Goal: Transaction & Acquisition: Purchase product/service

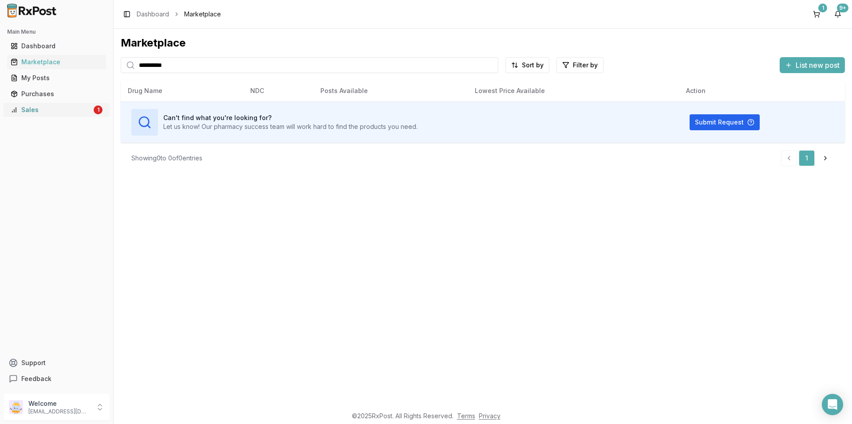
click at [35, 109] on div "Sales" at bounding box center [51, 110] width 81 height 9
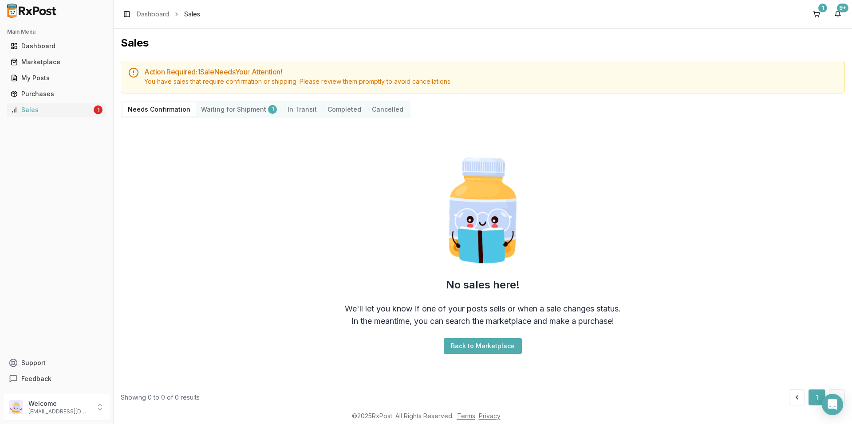
click at [243, 109] on Shipment "Waiting for Shipment 1" at bounding box center [239, 109] width 86 height 14
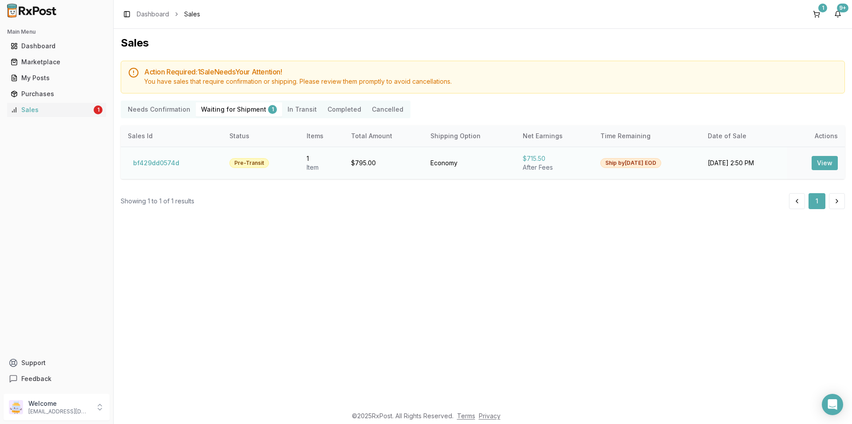
click at [204, 162] on td "bf429dd0574d" at bounding box center [172, 163] width 102 height 32
click at [211, 162] on td "bf429dd0574d" at bounding box center [172, 163] width 102 height 32
click at [186, 163] on td "bf429dd0574d" at bounding box center [172, 163] width 102 height 32
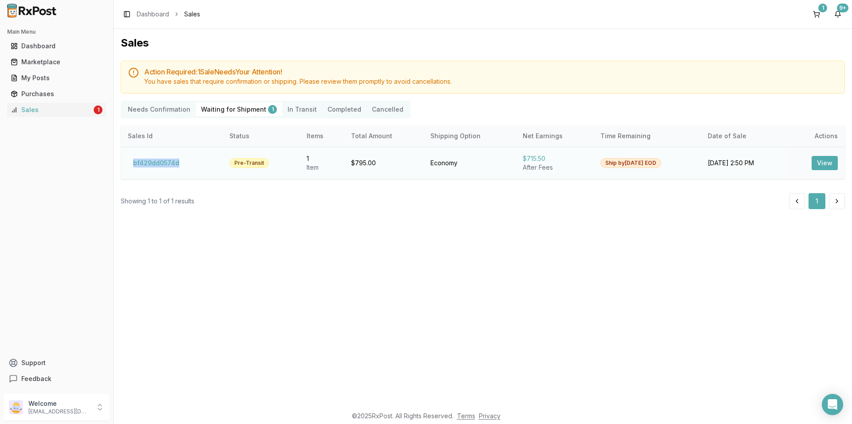
click at [186, 163] on td "bf429dd0574d" at bounding box center [172, 163] width 102 height 32
click at [189, 161] on td "bf429dd0574d" at bounding box center [172, 163] width 102 height 32
click at [204, 162] on td "bf429dd0574d" at bounding box center [172, 163] width 102 height 32
click at [553, 157] on div "$715.50" at bounding box center [553, 158] width 63 height 9
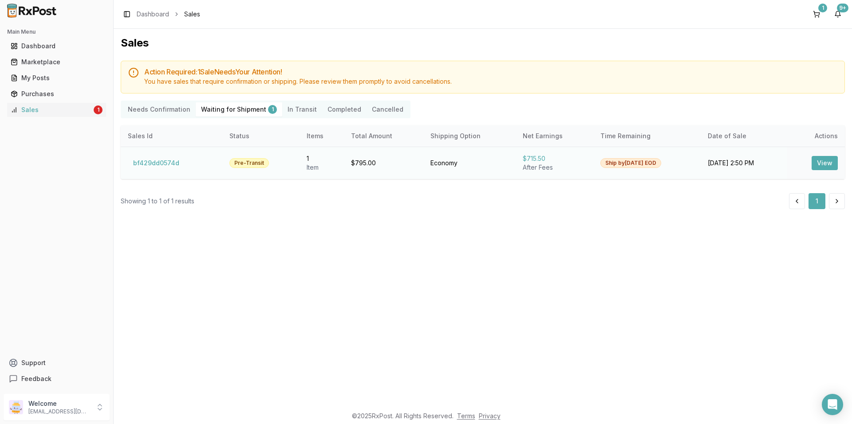
click at [549, 159] on div "$715.50" at bounding box center [553, 158] width 63 height 9
click at [29, 107] on div "Sales" at bounding box center [51, 110] width 81 height 9
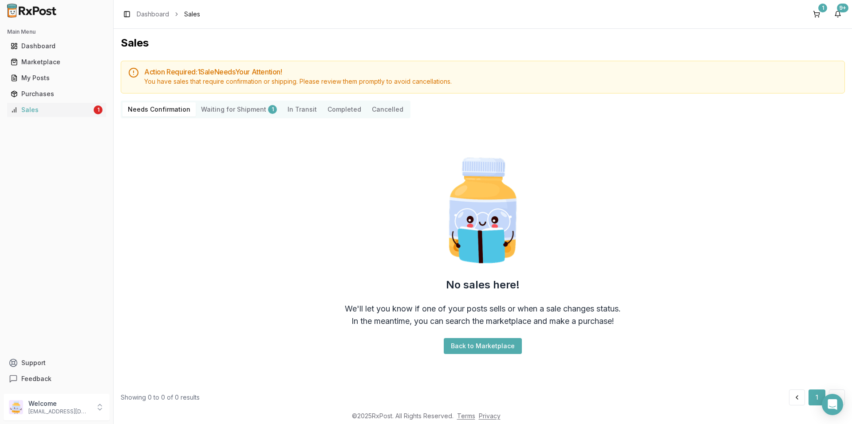
click at [331, 108] on button "Completed" at bounding box center [344, 109] width 44 height 14
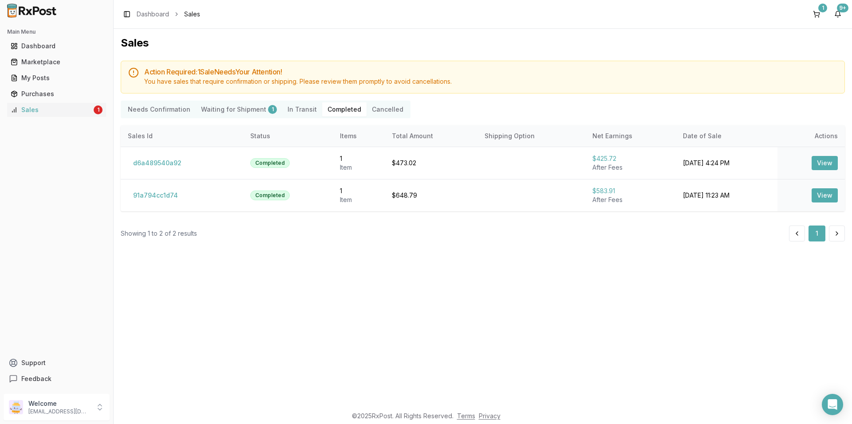
click at [218, 106] on Shipment "Waiting for Shipment 1" at bounding box center [239, 109] width 86 height 14
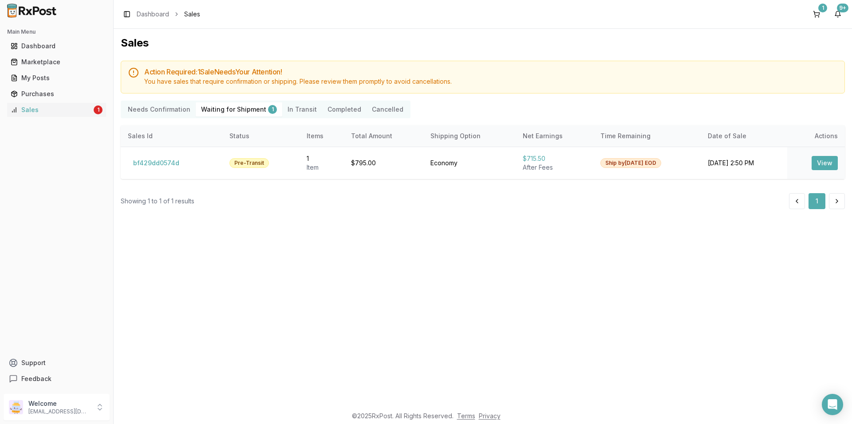
click at [109, 172] on div "Main Menu Dashboard Marketplace My Posts Purchases Sales 1 Support Feedback" at bounding box center [56, 205] width 113 height 369
click at [44, 59] on div "Marketplace" at bounding box center [57, 62] width 92 height 9
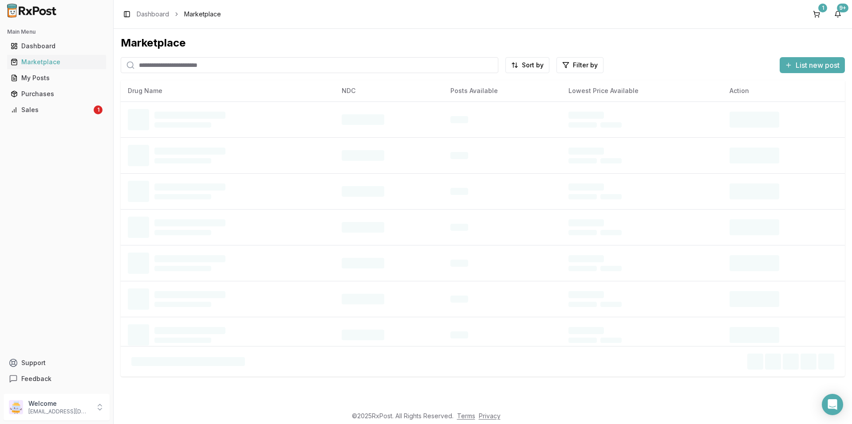
click at [233, 62] on input "search" at bounding box center [309, 65] width 377 height 16
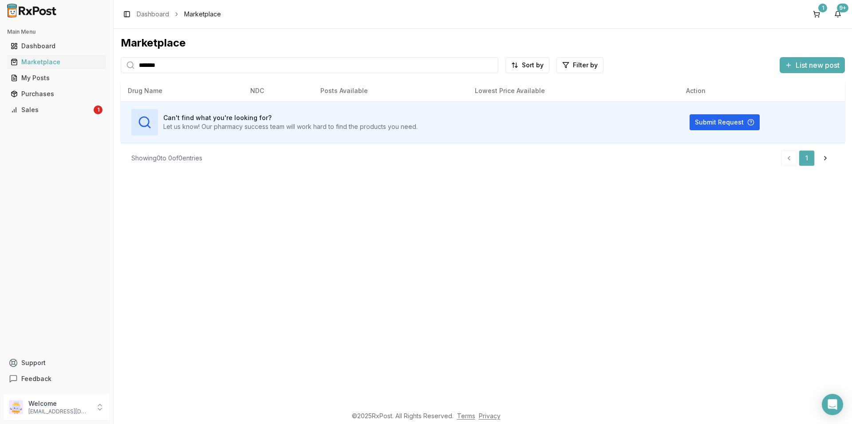
click at [440, 63] on input "*******" at bounding box center [309, 65] width 377 height 16
click at [204, 61] on input "*******" at bounding box center [309, 65] width 377 height 16
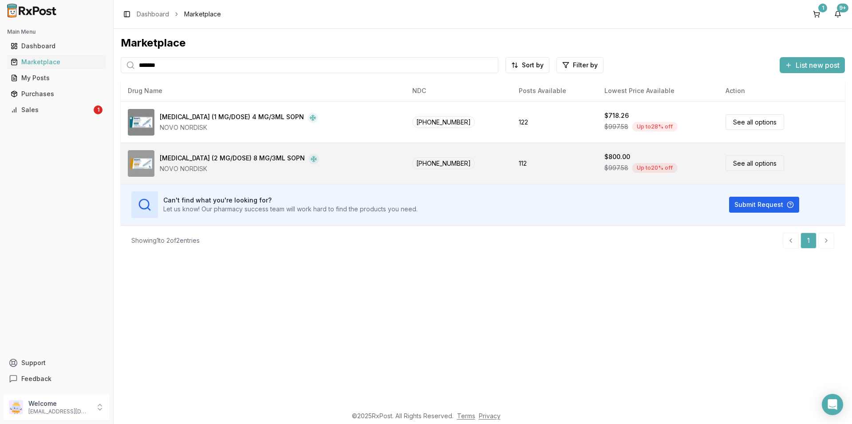
type input "*******"
click at [743, 162] on link "See all options" at bounding box center [754, 164] width 59 height 16
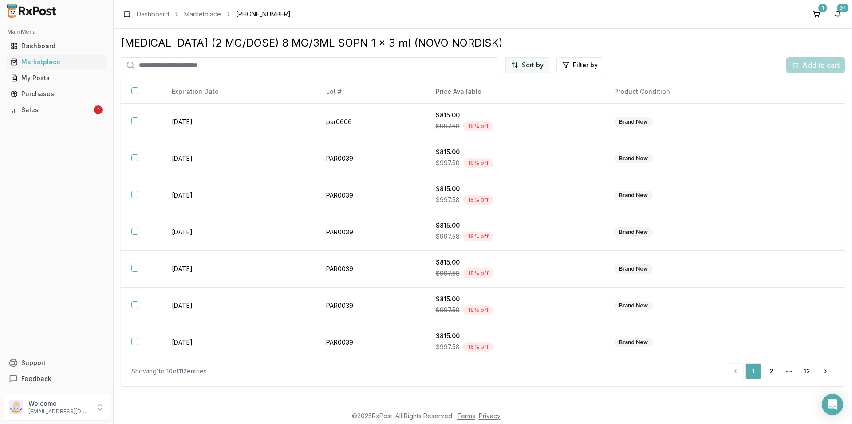
click at [526, 67] on html "Main Menu Dashboard Marketplace My Posts Purchases Sales 1 Support Feedback Wel…" at bounding box center [426, 212] width 852 height 424
click at [506, 93] on div "Price (Low to High)" at bounding box center [505, 98] width 84 height 14
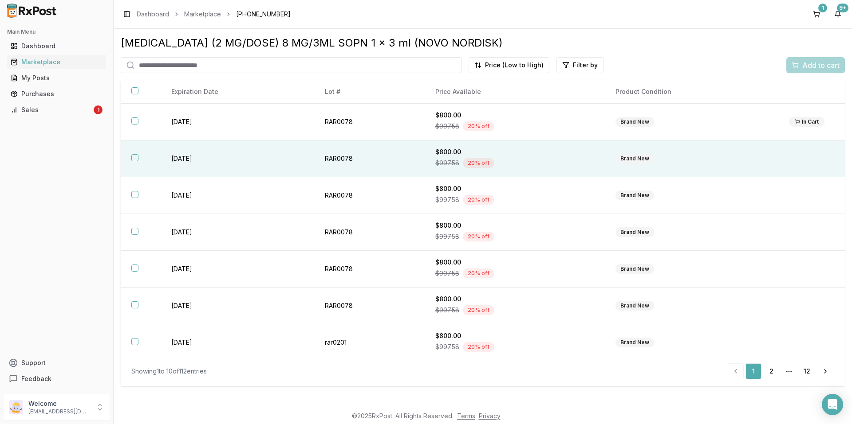
click at [496, 162] on div "$997.58 20 % off" at bounding box center [514, 163] width 159 height 13
click at [810, 65] on span "Add to cart" at bounding box center [820, 65] width 37 height 11
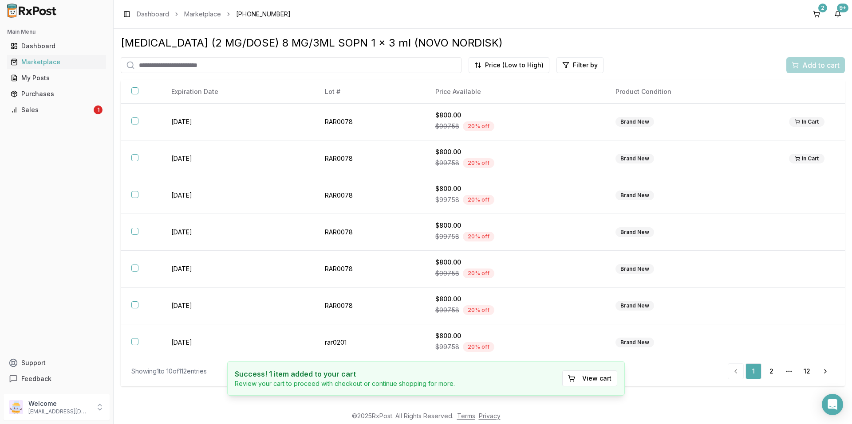
click at [683, 43] on div "[MEDICAL_DATA] (2 MG/DOSE) 8 MG/3ML SOPN 1 x 3 ml (NOVO NORDISK)" at bounding box center [483, 43] width 724 height 14
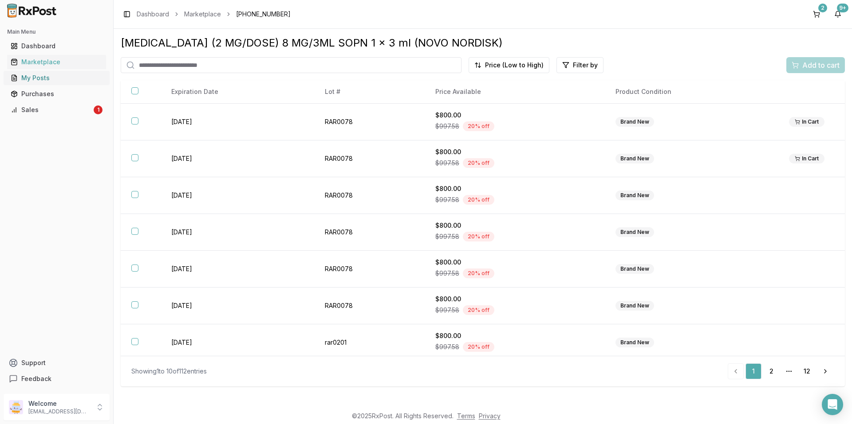
click at [30, 77] on div "My Posts" at bounding box center [57, 78] width 92 height 9
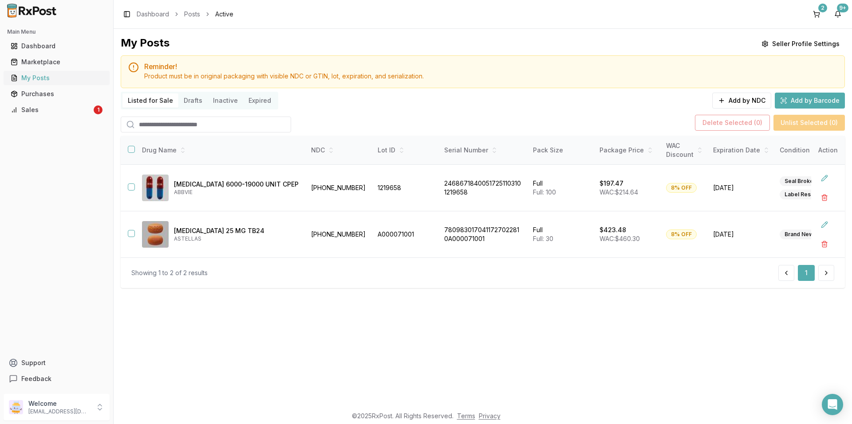
click at [43, 78] on div "My Posts" at bounding box center [57, 78] width 92 height 9
click at [43, 110] on div "Sales" at bounding box center [51, 110] width 81 height 9
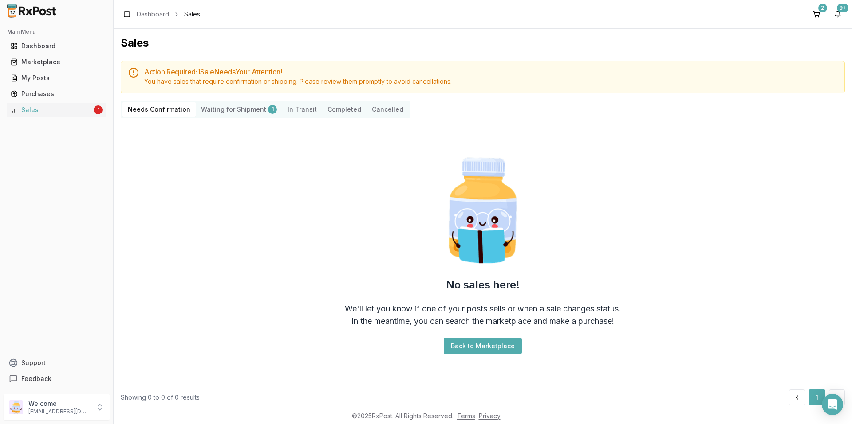
click at [347, 108] on button "Completed" at bounding box center [344, 109] width 44 height 14
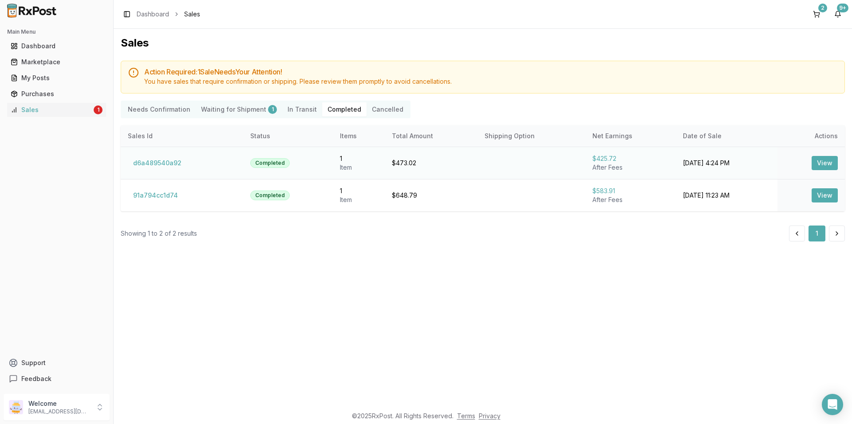
click at [830, 161] on button "View" at bounding box center [824, 163] width 26 height 14
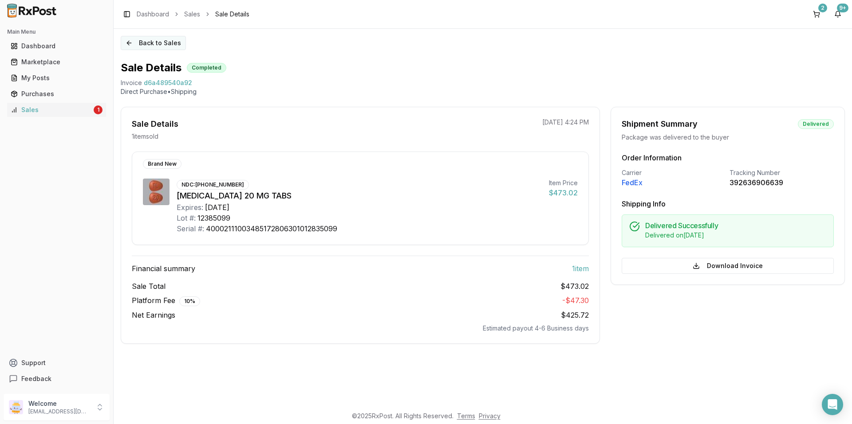
click at [127, 42] on button "Back to Sales" at bounding box center [153, 43] width 65 height 14
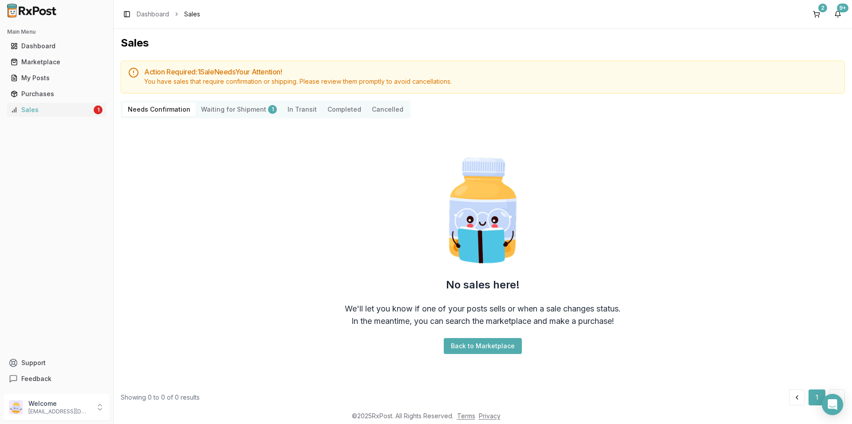
click at [338, 41] on h1 "Sales" at bounding box center [483, 43] width 724 height 14
click at [50, 60] on div "Marketplace" at bounding box center [57, 62] width 92 height 9
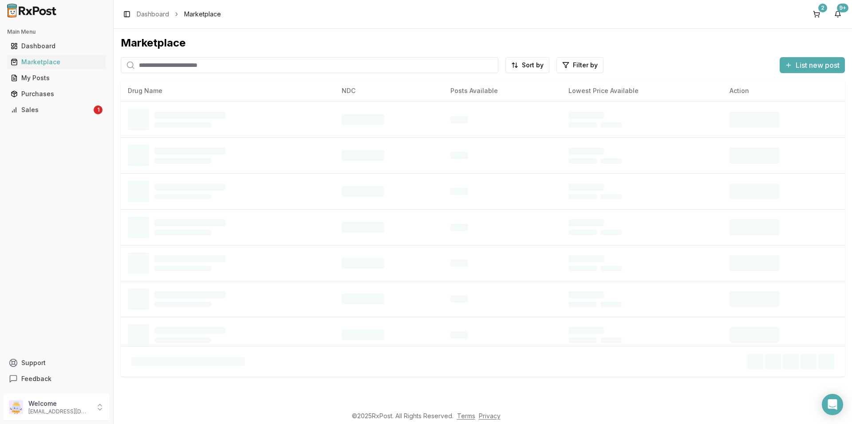
click at [224, 64] on input "search" at bounding box center [309, 65] width 377 height 16
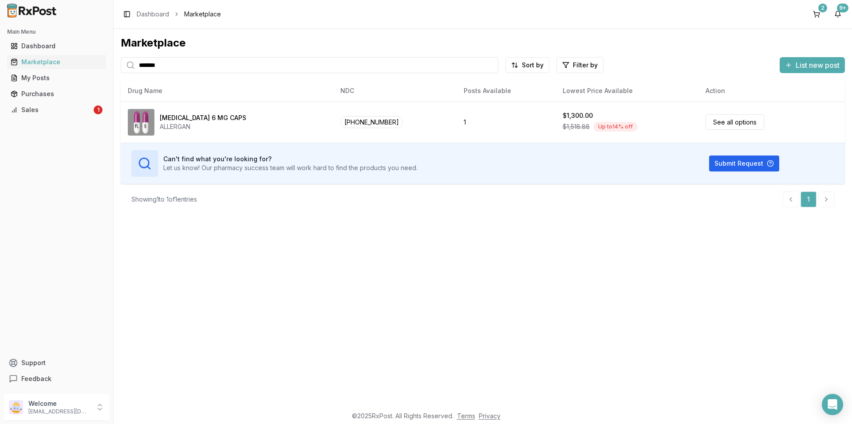
click at [279, 64] on input "*******" at bounding box center [309, 65] width 377 height 16
click at [234, 62] on input "*******" at bounding box center [309, 65] width 377 height 16
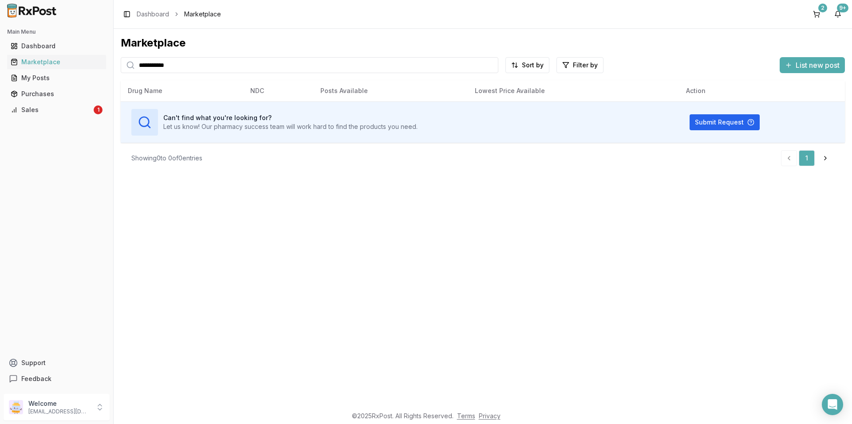
click at [193, 69] on input "**********" at bounding box center [309, 65] width 377 height 16
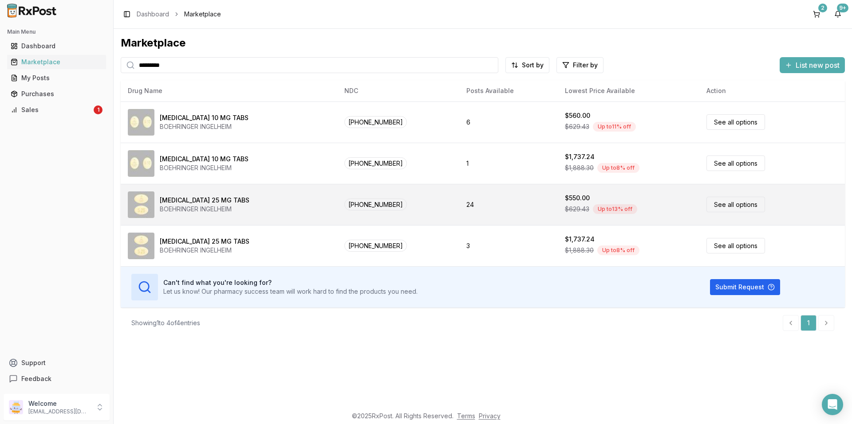
type input "*********"
click at [718, 202] on link "See all options" at bounding box center [735, 205] width 59 height 16
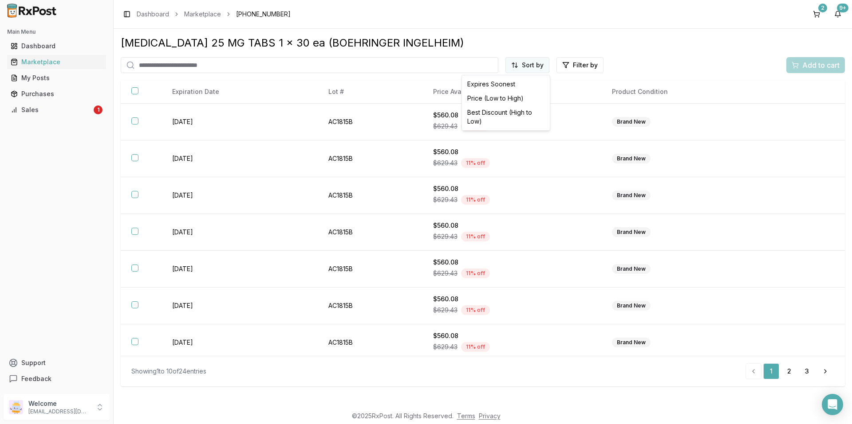
click at [537, 62] on html "Main Menu Dashboard Marketplace My Posts Purchases Sales 1 Support Feedback Wel…" at bounding box center [426, 212] width 852 height 424
click at [514, 98] on div "Price (Low to High)" at bounding box center [505, 98] width 84 height 14
click at [51, 96] on div "Purchases" at bounding box center [57, 94] width 92 height 9
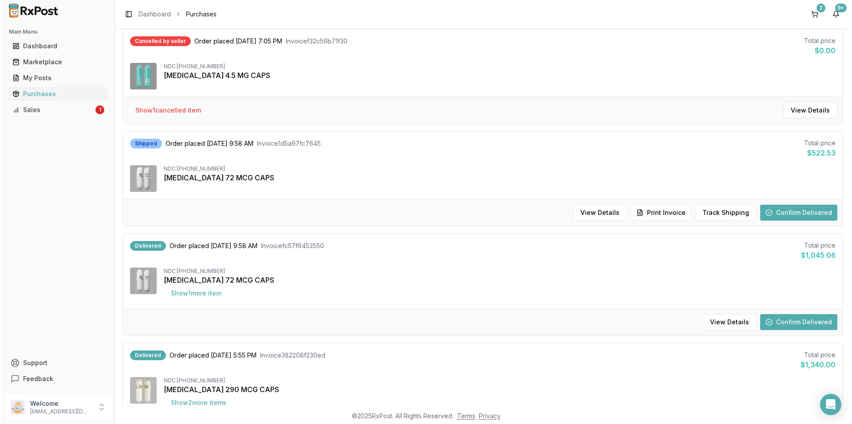
scroll to position [222, 0]
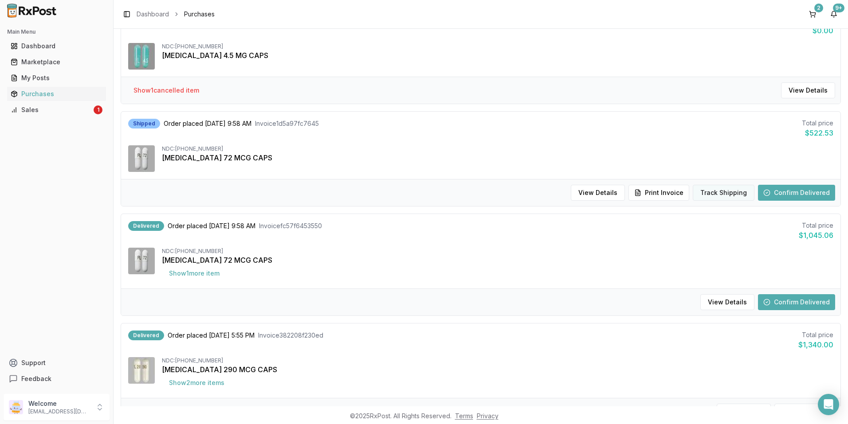
click at [719, 193] on button "Track Shipping" at bounding box center [724, 193] width 62 height 16
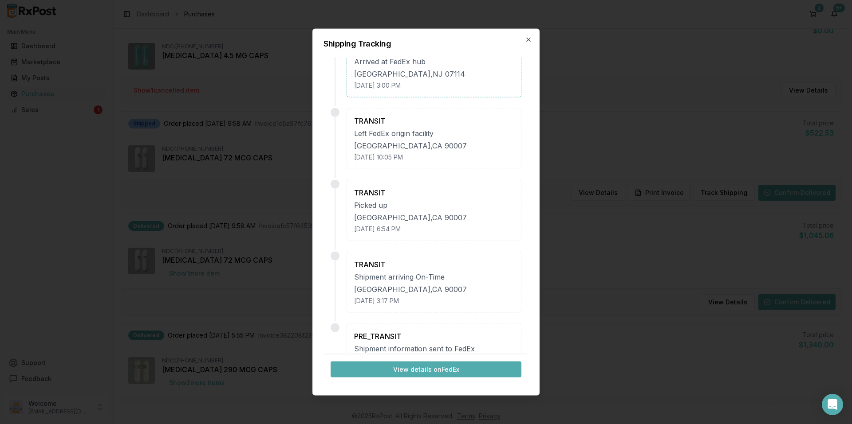
scroll to position [0, 0]
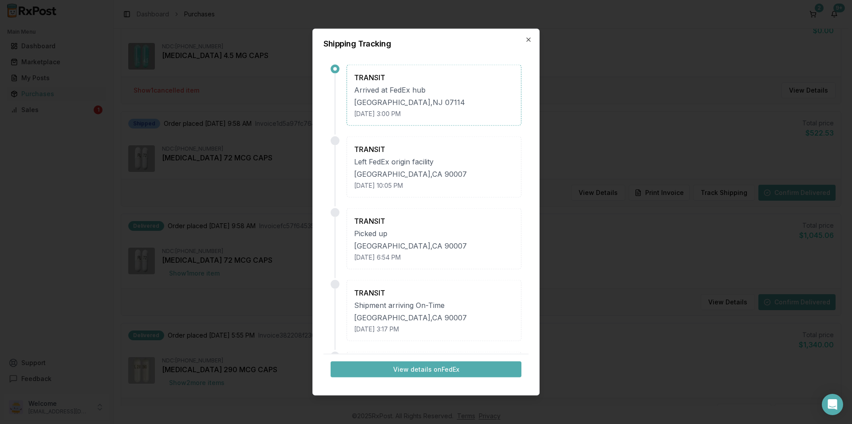
click at [398, 99] on div "[GEOGRAPHIC_DATA]" at bounding box center [434, 102] width 160 height 11
click at [527, 40] on icon "button" at bounding box center [528, 40] width 4 height 4
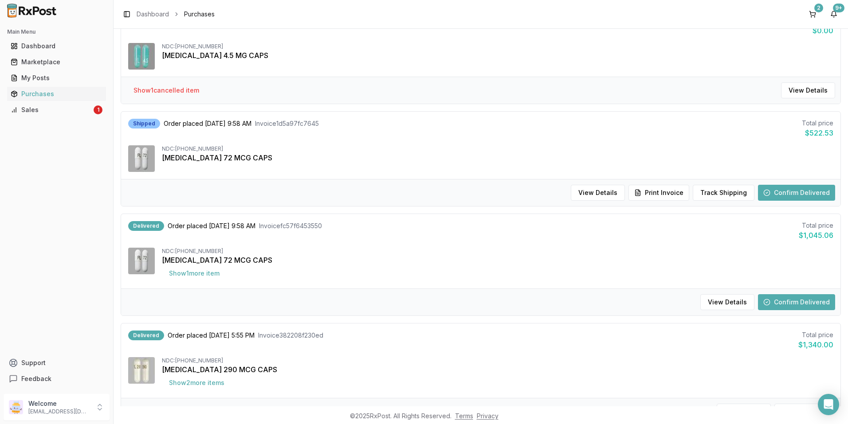
click at [599, 244] on div "Delivered Order placed [DATE] 9:58 AM Invoice fc57f6453550 Total price $1,045.0…" at bounding box center [480, 251] width 719 height 75
click at [779, 301] on button "Confirm Delivered" at bounding box center [796, 302] width 77 height 16
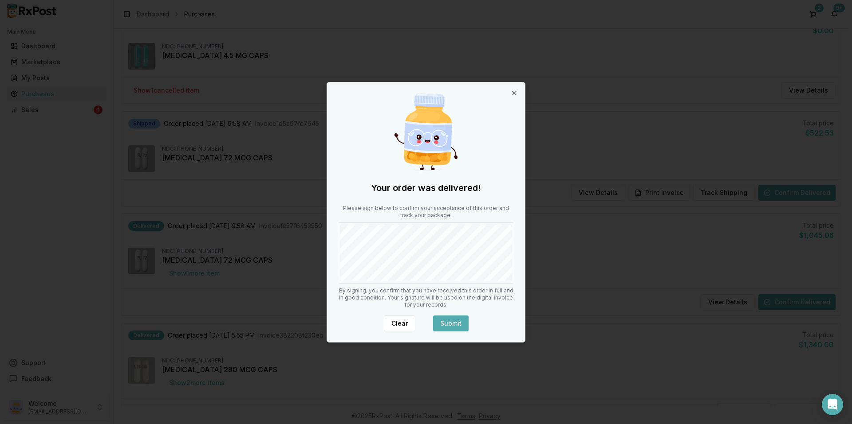
click at [458, 324] on button "Submit" at bounding box center [450, 324] width 35 height 16
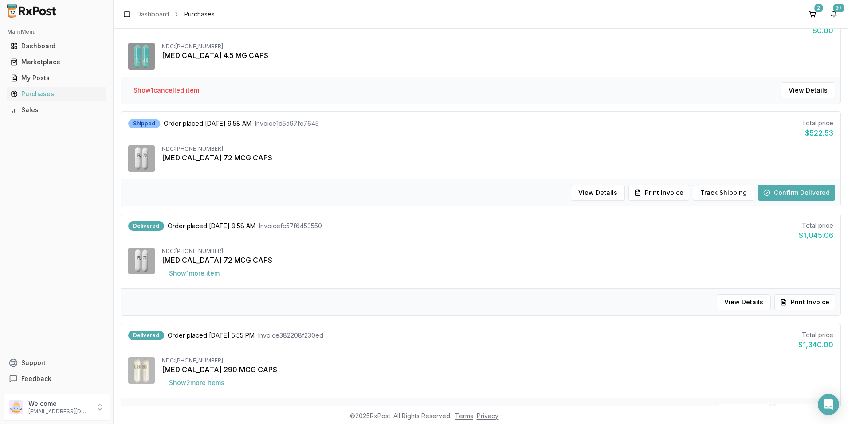
click at [496, 237] on div "Delivered Order placed [DATE] 9:58 AM Invoice fc57f6453550 Total price $1,045.06" at bounding box center [480, 231] width 705 height 20
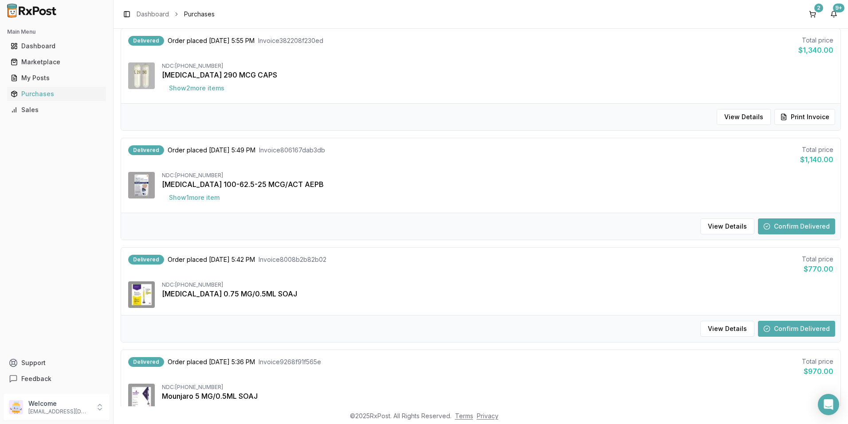
scroll to position [532, 0]
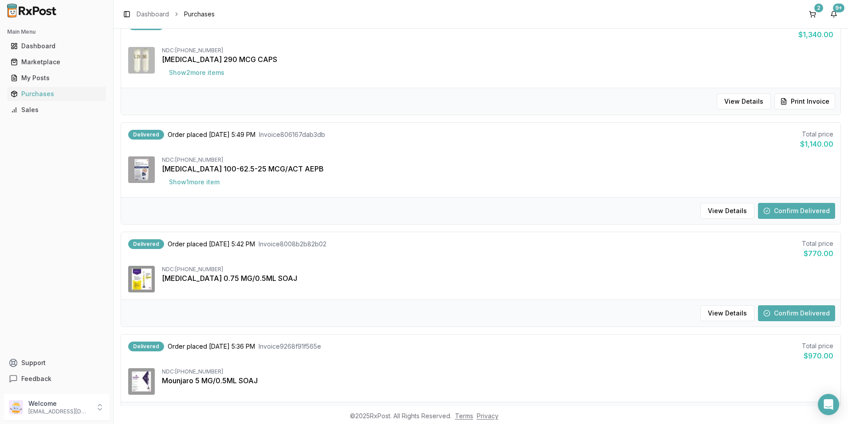
click at [773, 310] on button "Confirm Delivered" at bounding box center [796, 314] width 77 height 16
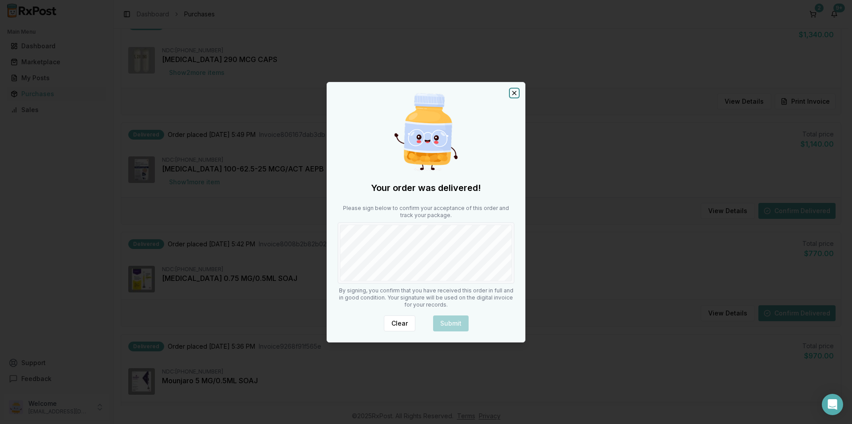
click at [511, 94] on icon "button" at bounding box center [513, 93] width 7 height 7
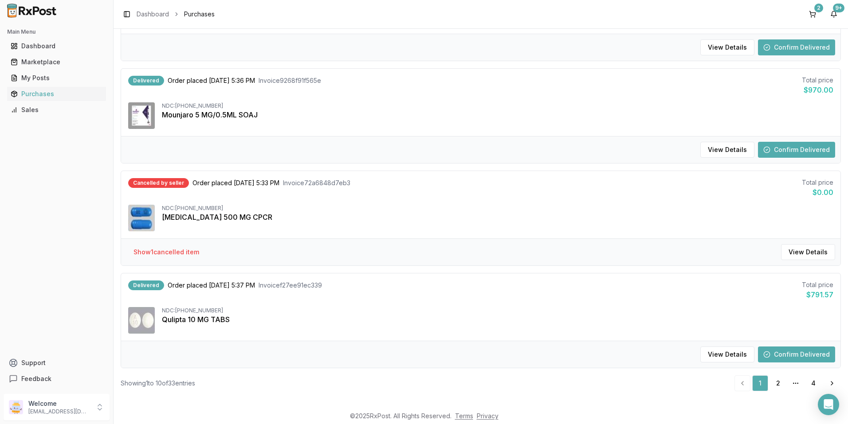
scroll to position [805, 0]
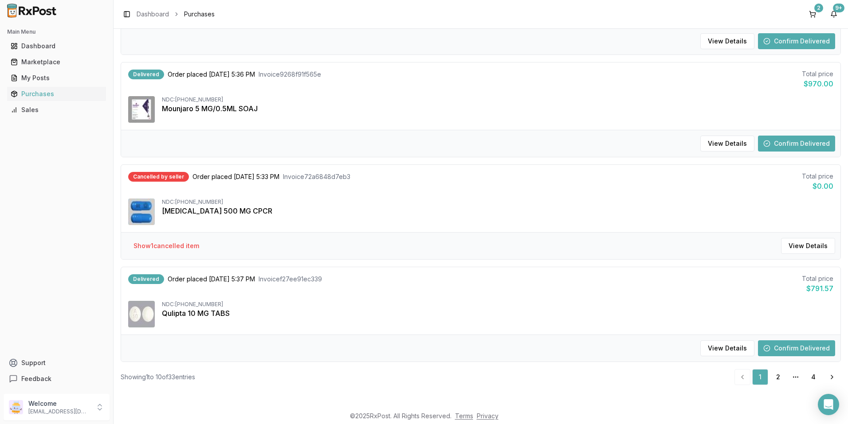
click at [465, 296] on div "Delivered Order placed [DATE] 5:37 PM Invoice f27ee91ec339 Total price $791.57 …" at bounding box center [480, 300] width 719 height 67
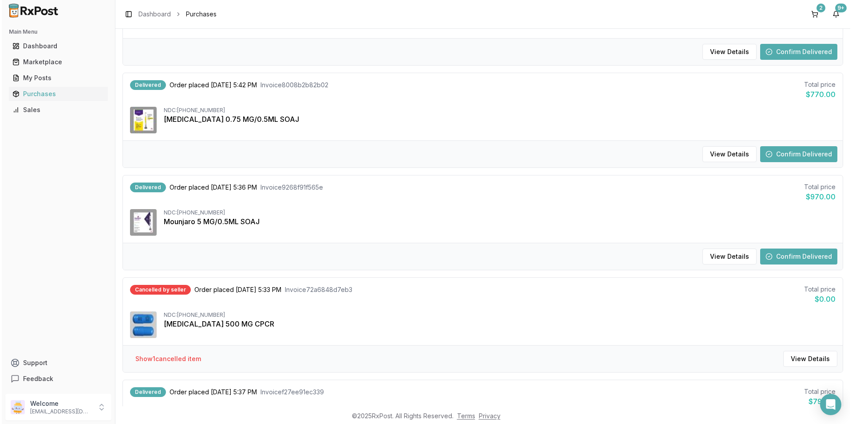
scroll to position [583, 0]
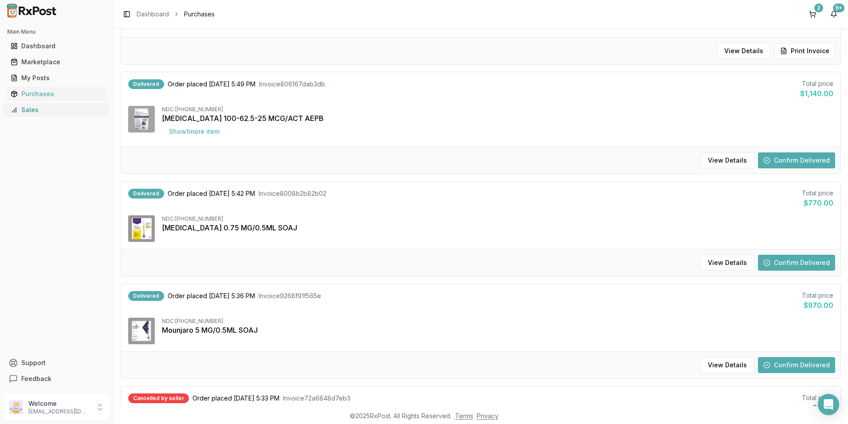
click at [51, 111] on div "Sales" at bounding box center [57, 110] width 92 height 9
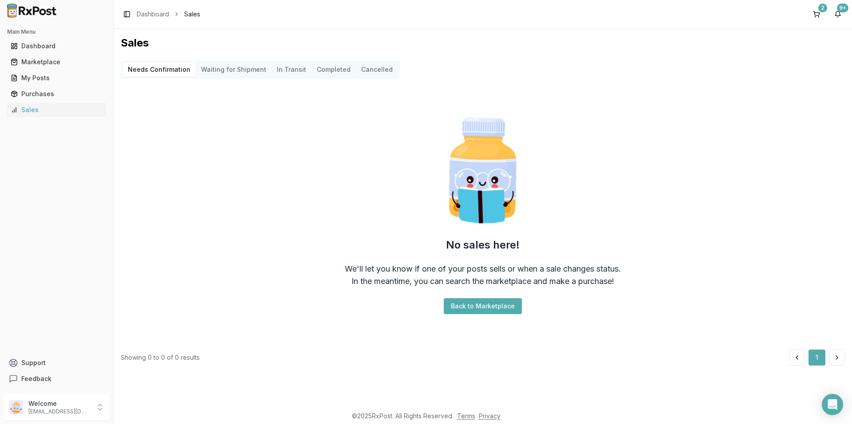
click at [228, 67] on Shipment "Waiting for Shipment" at bounding box center [234, 70] width 76 height 14
click at [292, 67] on Transit "In Transit" at bounding box center [291, 70] width 40 height 14
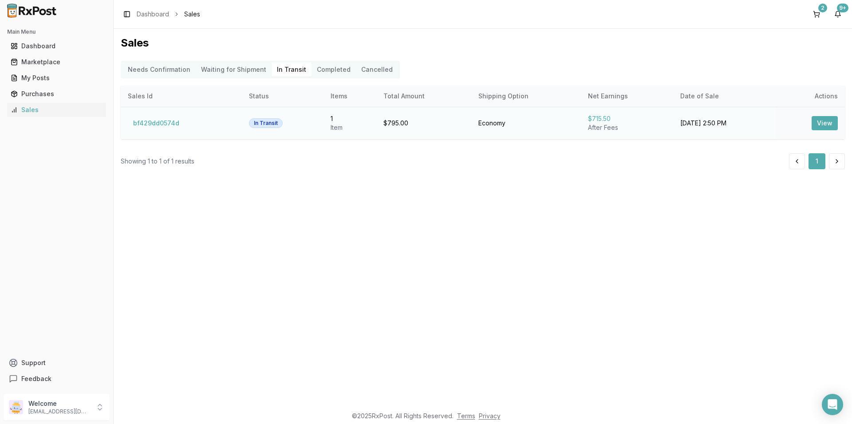
click at [825, 118] on button "View" at bounding box center [824, 123] width 26 height 14
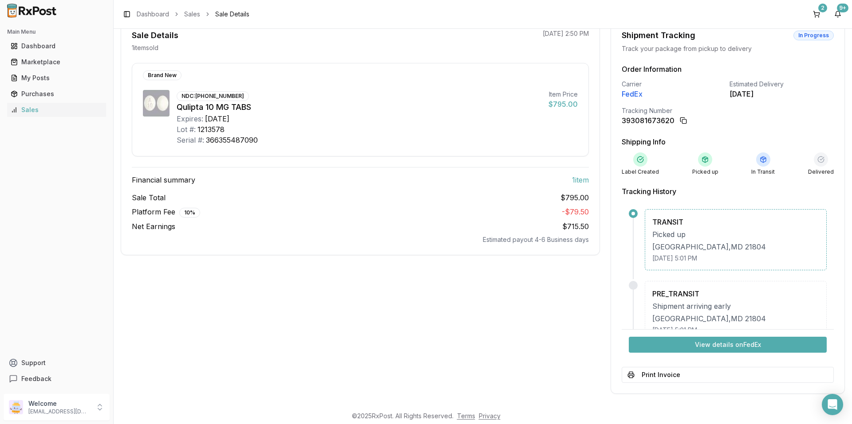
click at [640, 225] on div "TRANSIT Picked up [GEOGRAPHIC_DATA] [DATE] 5:01 PM" at bounding box center [727, 239] width 198 height 61
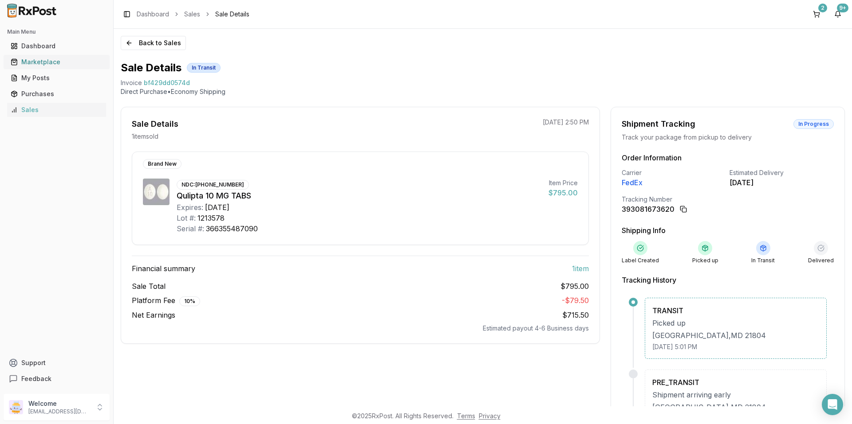
click at [36, 63] on div "Marketplace" at bounding box center [57, 62] width 92 height 9
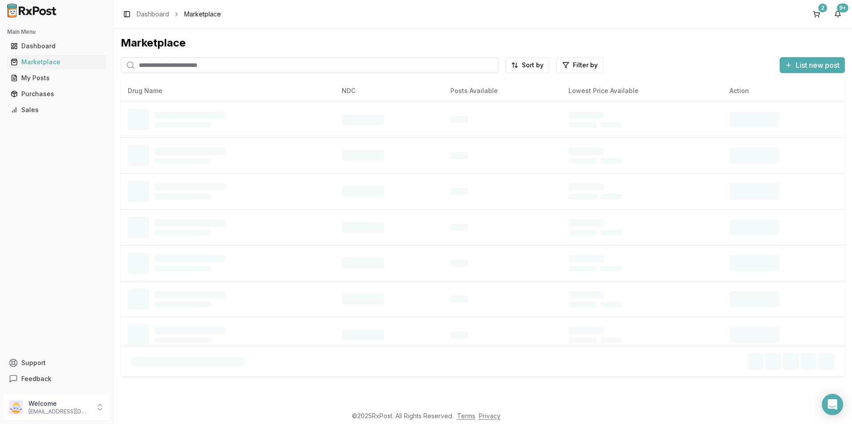
click at [231, 66] on input "search" at bounding box center [309, 65] width 377 height 16
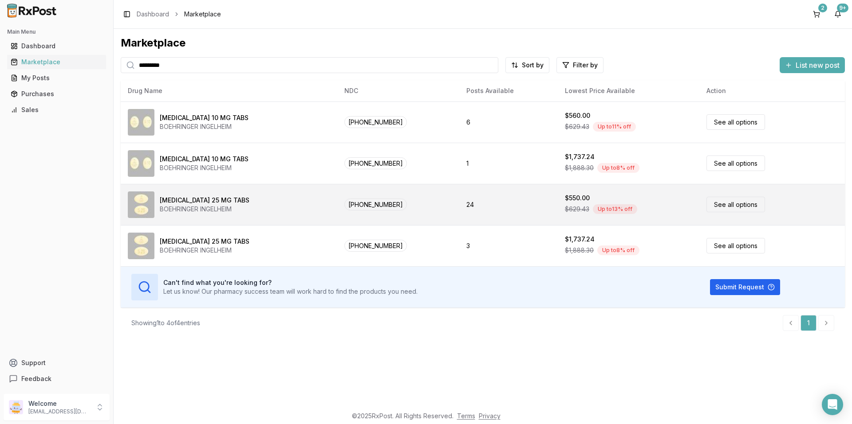
type input "*********"
click at [721, 204] on link "See all options" at bounding box center [735, 205] width 59 height 16
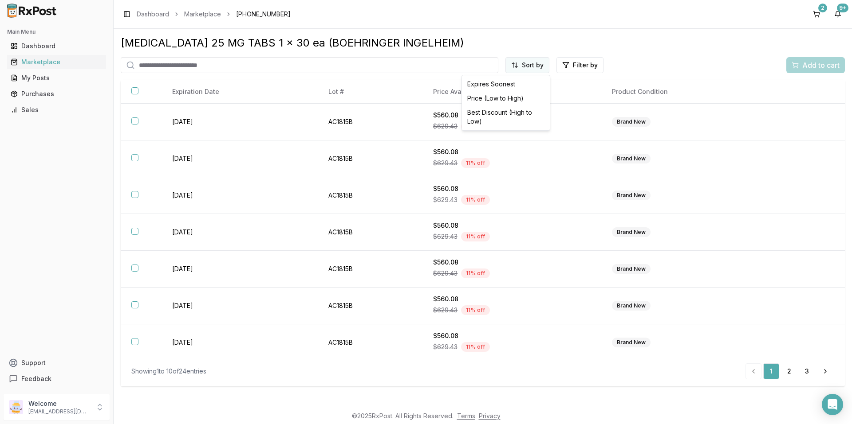
click at [527, 70] on html "Main Menu Dashboard Marketplace My Posts Purchases Sales Support Feedback Welco…" at bounding box center [426, 212] width 852 height 424
click at [506, 98] on div "Price (Low to High)" at bounding box center [505, 98] width 84 height 14
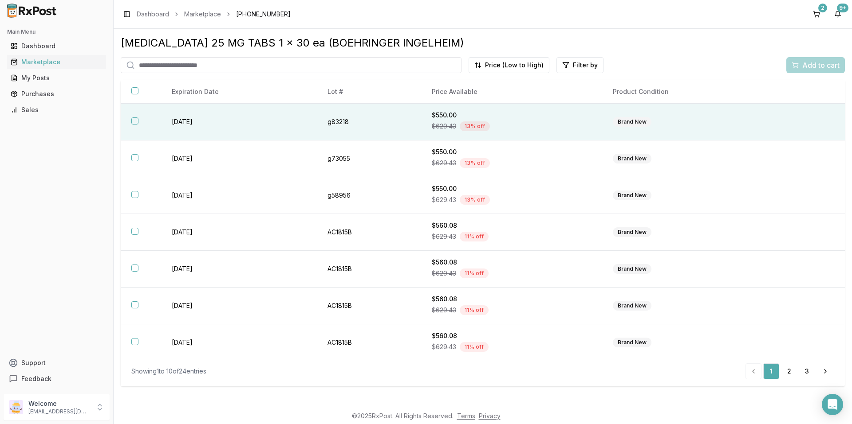
click at [574, 125] on div "$629.43 13 % off" at bounding box center [512, 126] width 160 height 13
click at [809, 67] on span "Add to cart" at bounding box center [820, 65] width 37 height 11
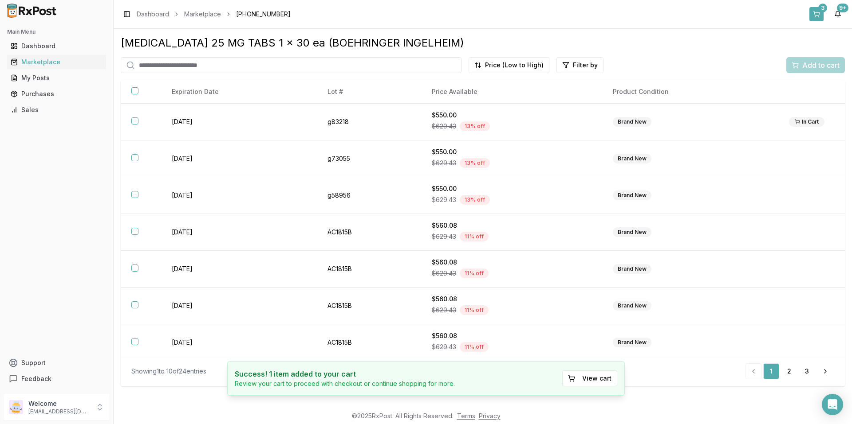
click at [819, 13] on button "3" at bounding box center [816, 14] width 14 height 14
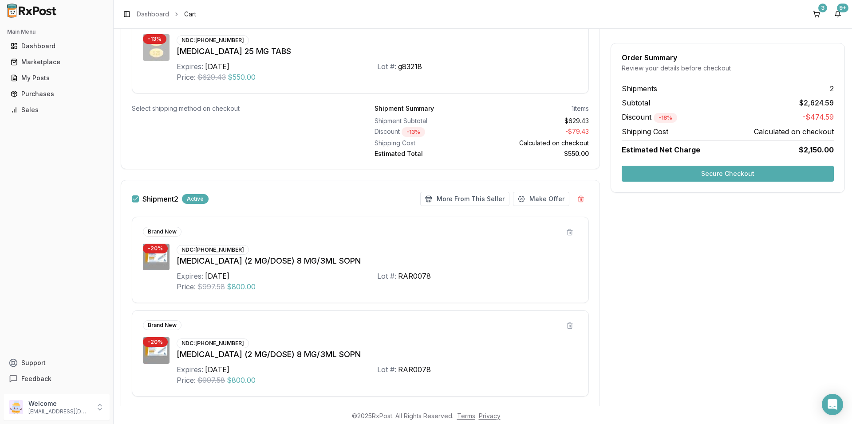
scroll to position [212, 0]
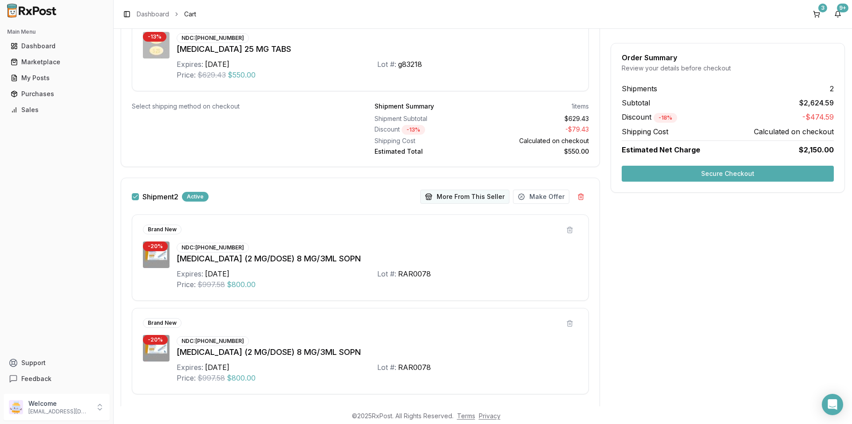
click at [457, 194] on button "More From This Seller" at bounding box center [464, 197] width 89 height 14
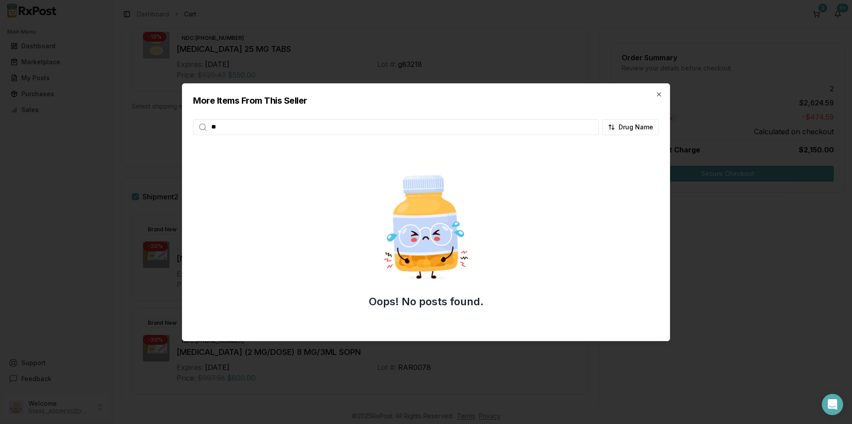
type input "*"
type input "*******"
click at [661, 94] on icon "button" at bounding box center [658, 94] width 7 height 7
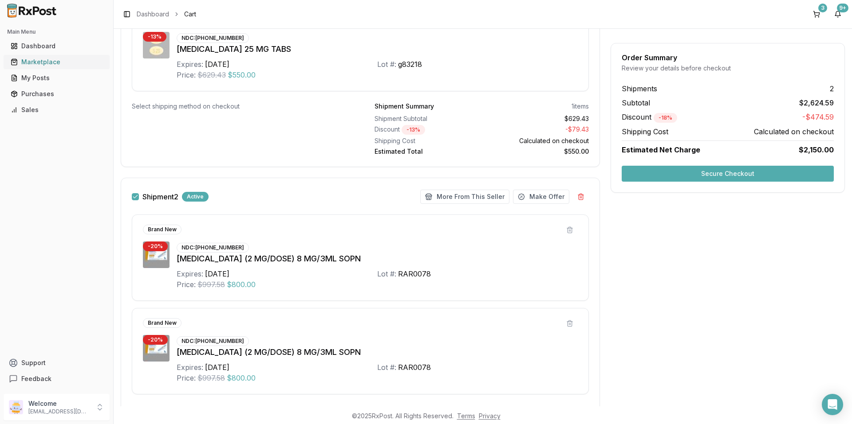
click at [44, 62] on div "Marketplace" at bounding box center [57, 62] width 92 height 9
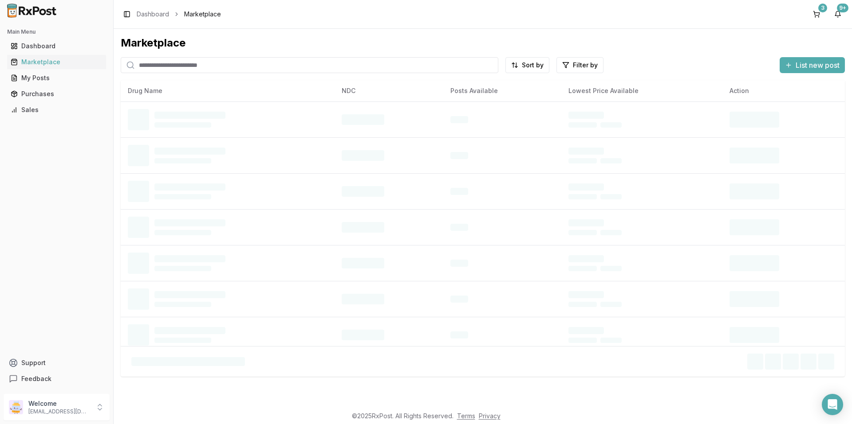
click at [201, 62] on input "search" at bounding box center [309, 65] width 377 height 16
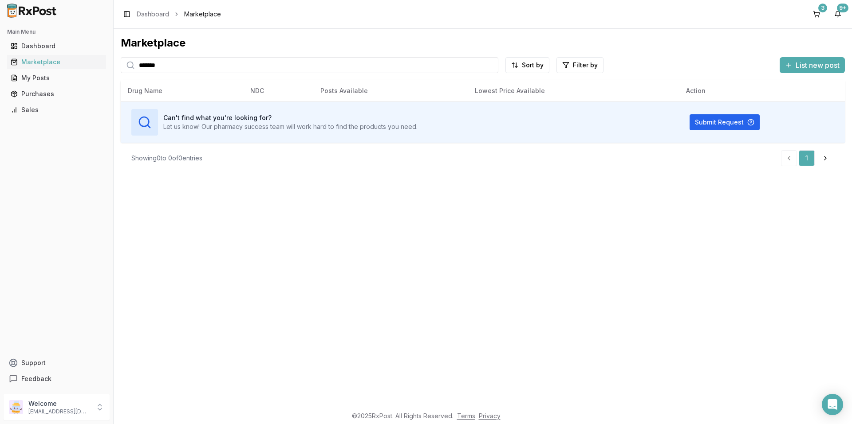
type input "*******"
click at [296, 28] on header "Toggle Sidebar Dashboard Marketplace 3 9+" at bounding box center [483, 14] width 738 height 29
click at [819, 16] on button "3" at bounding box center [816, 14] width 14 height 14
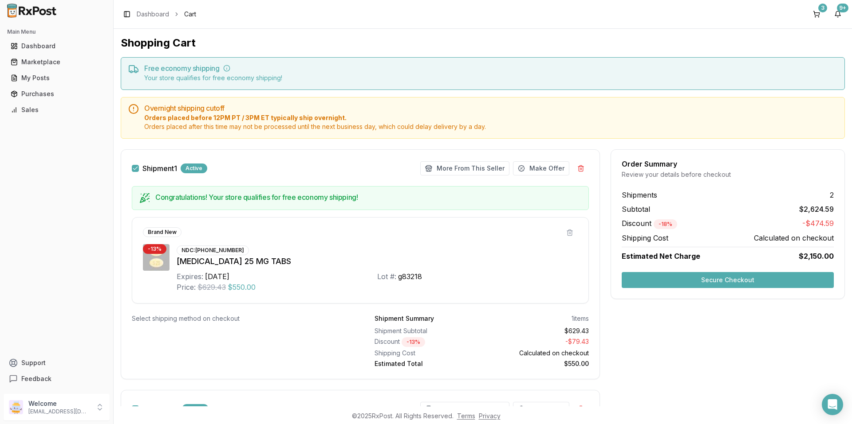
scroll to position [44, 0]
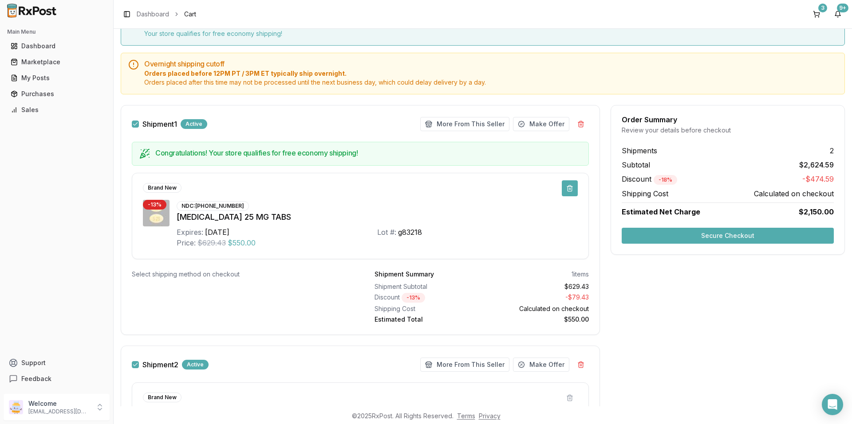
click at [569, 184] on button at bounding box center [569, 189] width 16 height 16
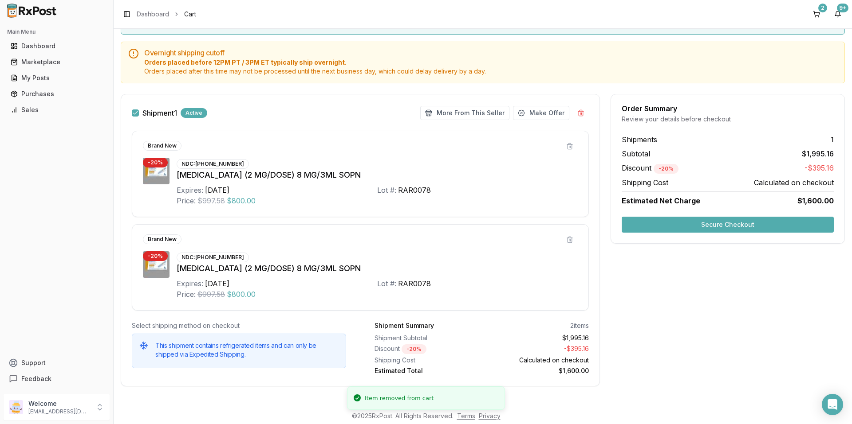
scroll to position [60, 0]
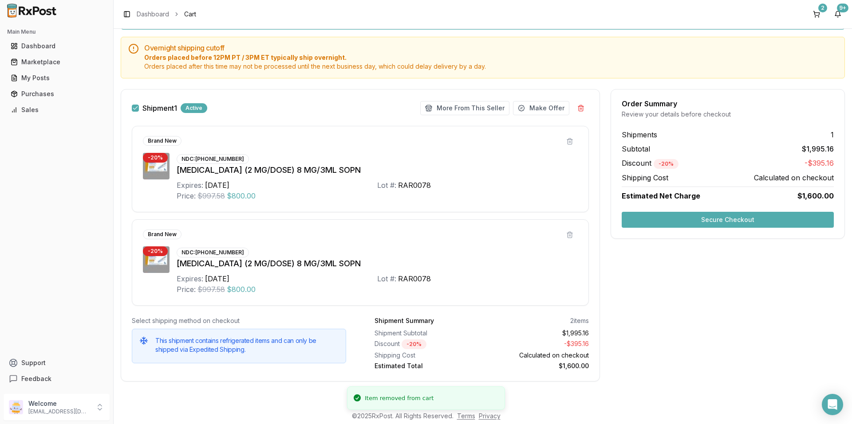
click at [506, 214] on div "Brand New - 20 % NDC: [PHONE_NUMBER] [MEDICAL_DATA] (2 MG/DOSE) 8 MG/3ML SOPN E…" at bounding box center [360, 216] width 478 height 180
click at [471, 215] on div "Brand New - 20 % NDC: [PHONE_NUMBER] [MEDICAL_DATA] (2 MG/DOSE) 8 MG/3ML SOPN E…" at bounding box center [360, 216] width 478 height 180
click at [638, 218] on button "Secure Checkout" at bounding box center [727, 220] width 212 height 16
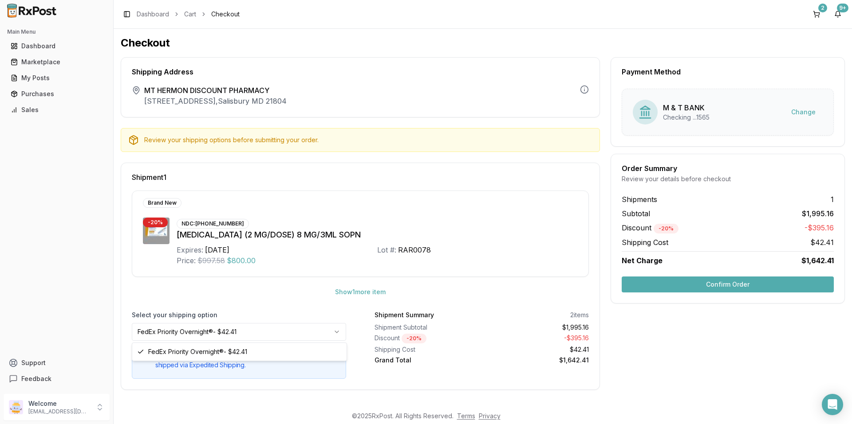
click at [285, 333] on html "Main Menu Dashboard Marketplace My Posts Purchases Sales Support Feedback Welco…" at bounding box center [426, 212] width 852 height 424
click at [656, 283] on button "Confirm Order" at bounding box center [727, 285] width 212 height 16
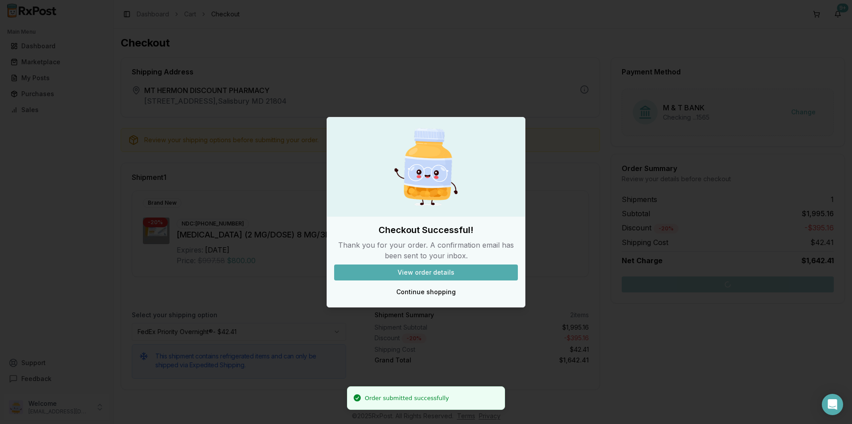
click at [426, 271] on button "View order details" at bounding box center [426, 273] width 184 height 16
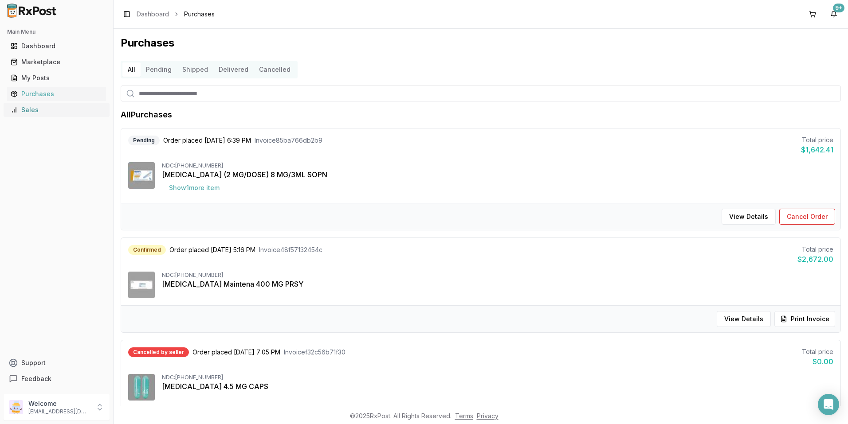
click at [46, 105] on link "Sales" at bounding box center [56, 110] width 99 height 16
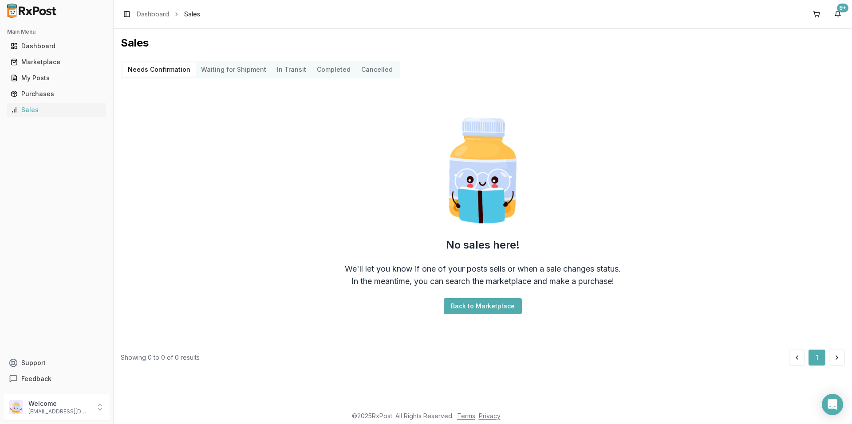
click at [245, 66] on Shipment "Waiting for Shipment" at bounding box center [234, 70] width 76 height 14
click at [287, 69] on Transit "In Transit" at bounding box center [291, 70] width 40 height 14
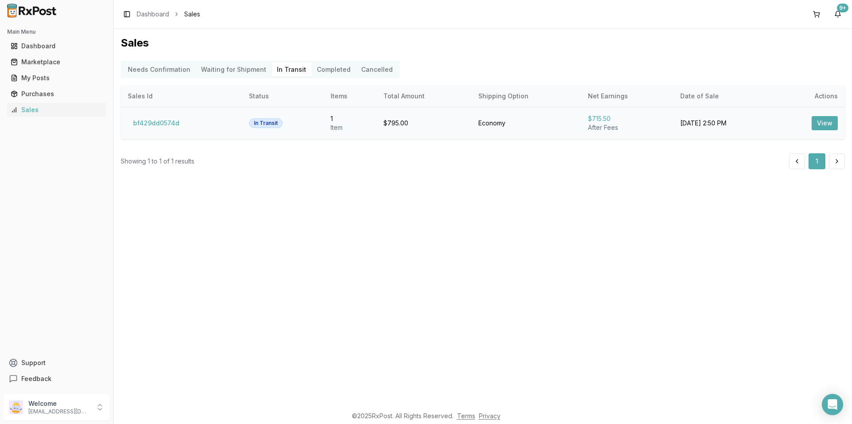
click at [275, 122] on div "In Transit" at bounding box center [266, 123] width 34 height 10
click at [820, 121] on button "View" at bounding box center [824, 123] width 26 height 14
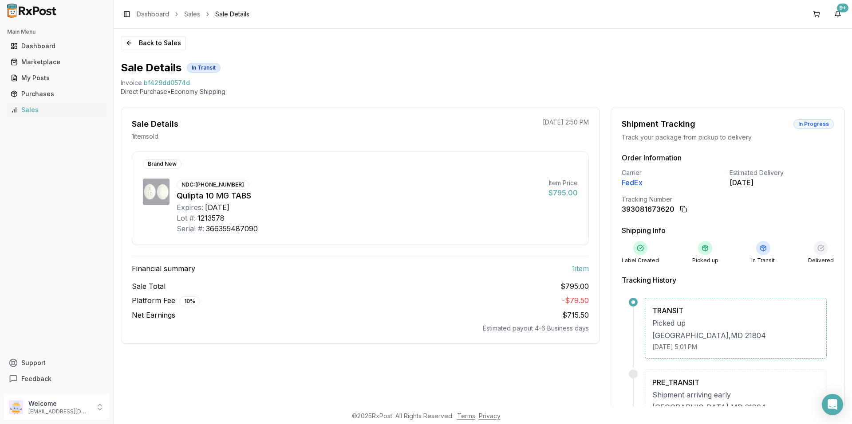
click at [473, 69] on div "Sale Details In Transit" at bounding box center [483, 68] width 724 height 14
click at [341, 70] on div "Sale Details In Transit" at bounding box center [483, 68] width 724 height 14
click at [693, 334] on div "[GEOGRAPHIC_DATA]" at bounding box center [735, 335] width 167 height 11
click at [690, 347] on div "[DATE] 5:01 PM" at bounding box center [735, 347] width 167 height 9
click at [732, 341] on div "TRANSIT Picked up [GEOGRAPHIC_DATA] [DATE] 5:01 PM" at bounding box center [735, 328] width 182 height 61
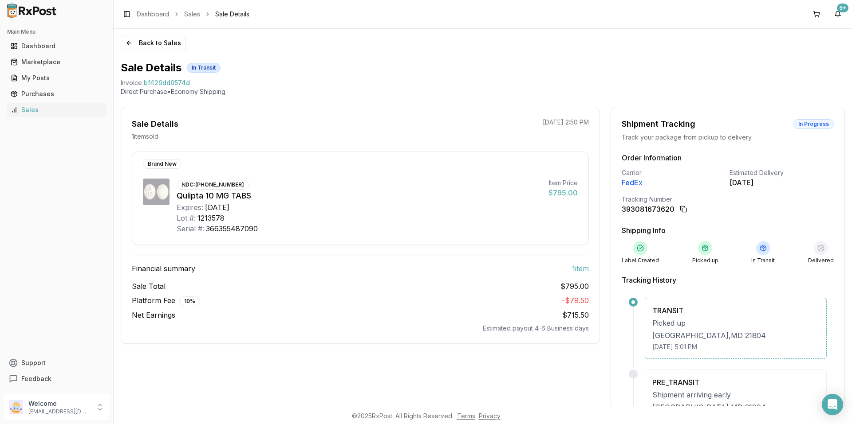
click at [736, 314] on div "TRANSIT" at bounding box center [735, 311] width 167 height 11
click at [664, 321] on div "Picked up" at bounding box center [735, 323] width 167 height 11
click at [657, 335] on div "[GEOGRAPHIC_DATA]" at bounding box center [735, 335] width 167 height 11
click at [632, 303] on div at bounding box center [632, 302] width 9 height 9
click at [703, 249] on icon at bounding box center [704, 248] width 7 height 7
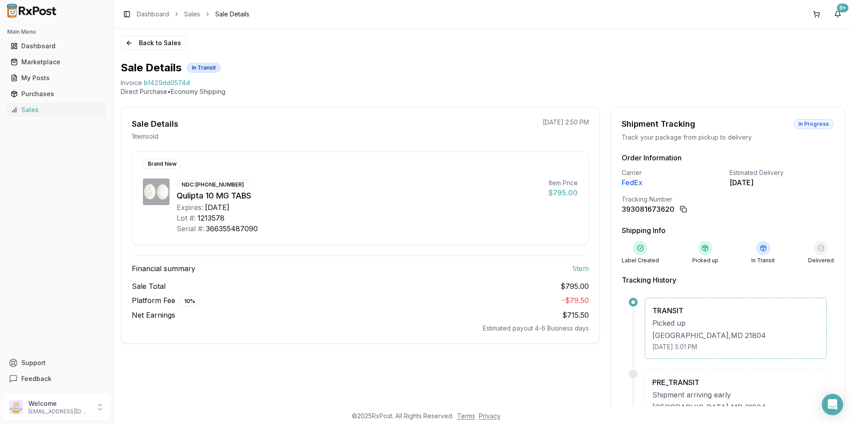
click at [739, 267] on div "Order Information Carrier FedEx Estimated Delivery [DATE] Tracking Number 39308…" at bounding box center [727, 312] width 233 height 319
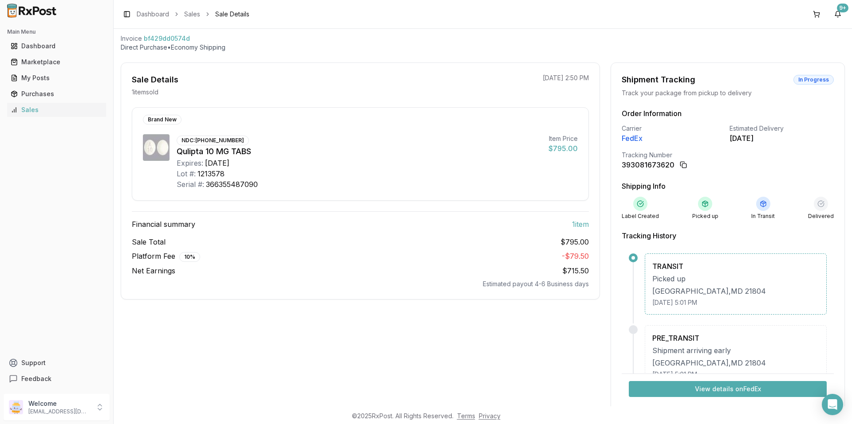
click at [360, 261] on div "Platform Fee 10 % - $79.50" at bounding box center [360, 256] width 457 height 11
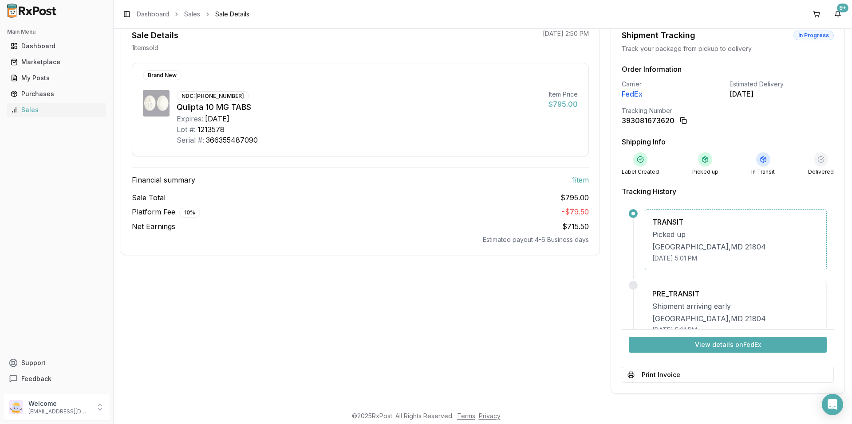
click at [713, 243] on div "[GEOGRAPHIC_DATA]" at bounding box center [735, 247] width 167 height 11
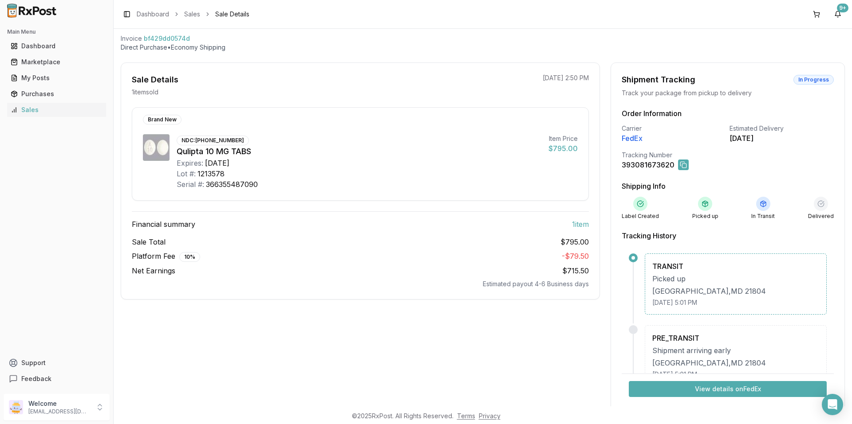
click at [678, 164] on button at bounding box center [683, 165] width 11 height 11
click at [661, 165] on div "393081673620" at bounding box center [647, 165] width 53 height 11
copy div "393081673620"
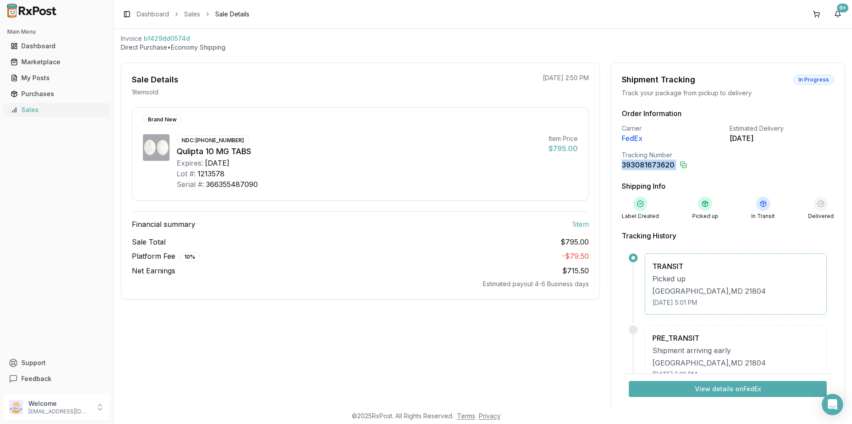
click at [33, 113] on div "Sales" at bounding box center [57, 110] width 92 height 9
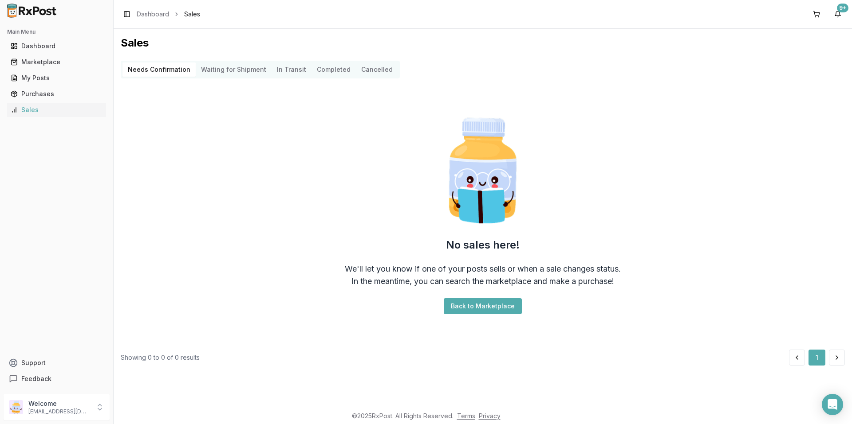
click at [337, 67] on button "Completed" at bounding box center [333, 70] width 44 height 14
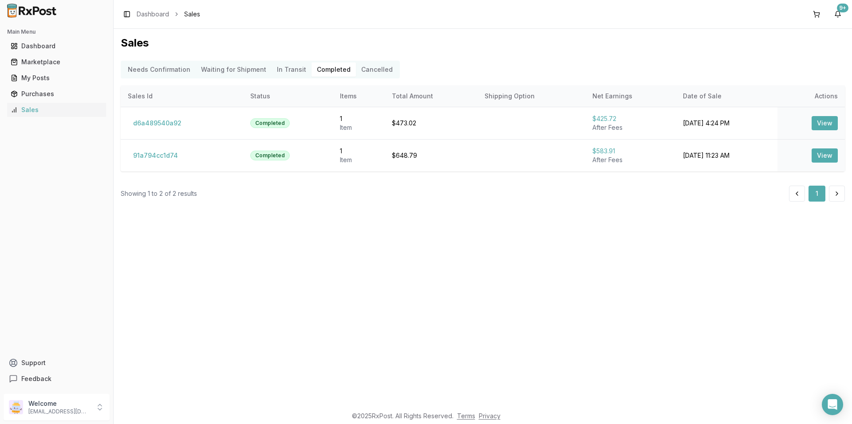
click at [278, 66] on Transit "In Transit" at bounding box center [291, 70] width 40 height 14
